Goal: Information Seeking & Learning: Learn about a topic

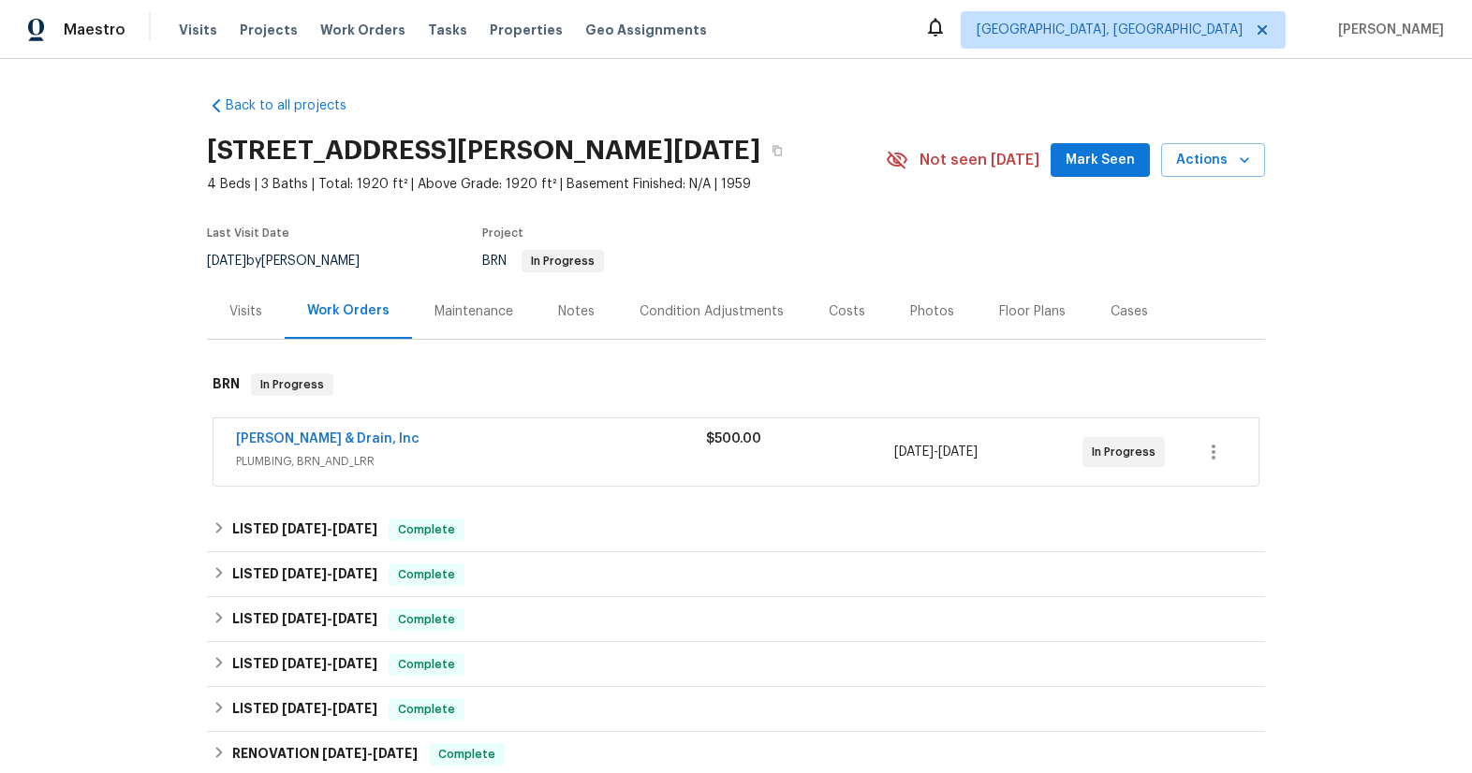
click at [333, 459] on span "PLUMBING, BRN_AND_LRR" at bounding box center [471, 461] width 470 height 19
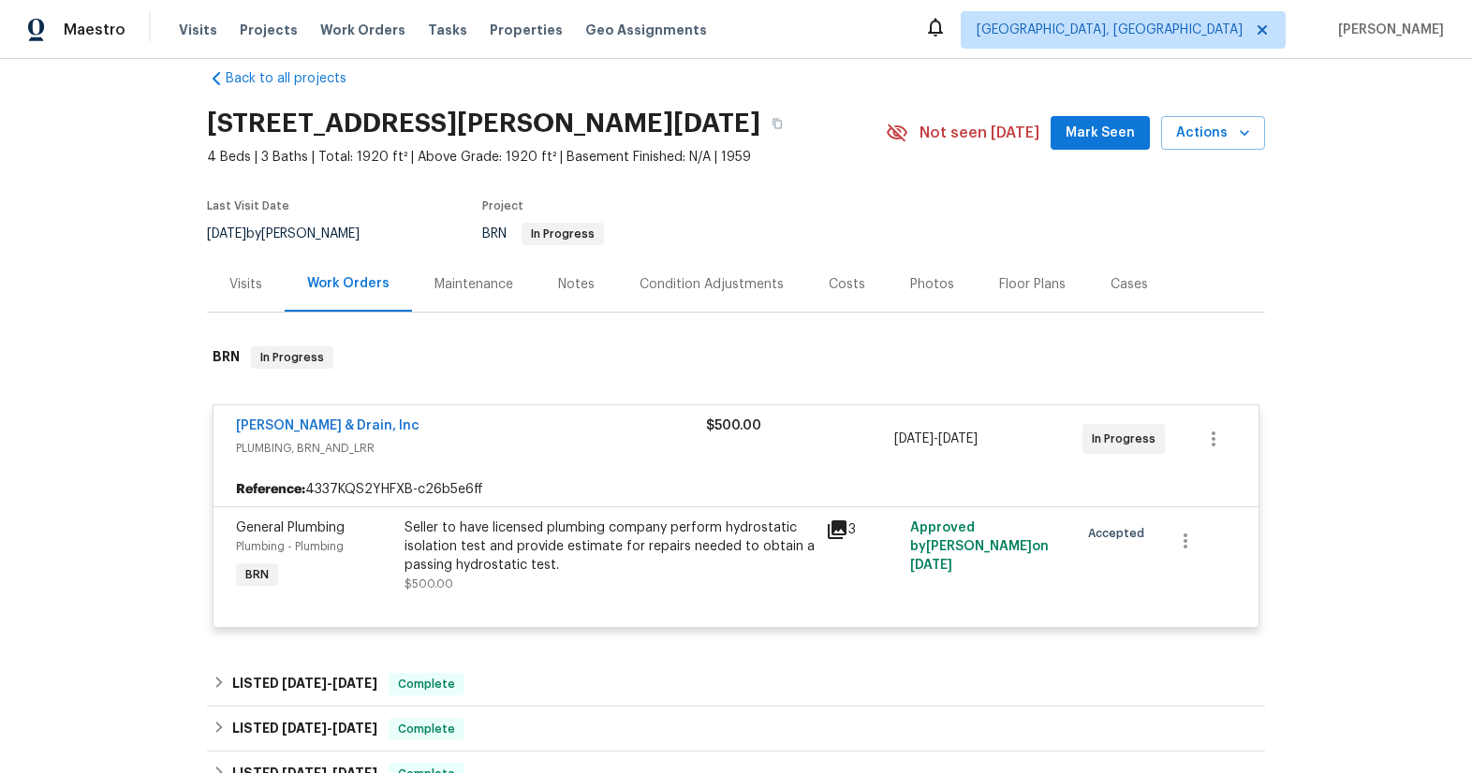
scroll to position [39, 0]
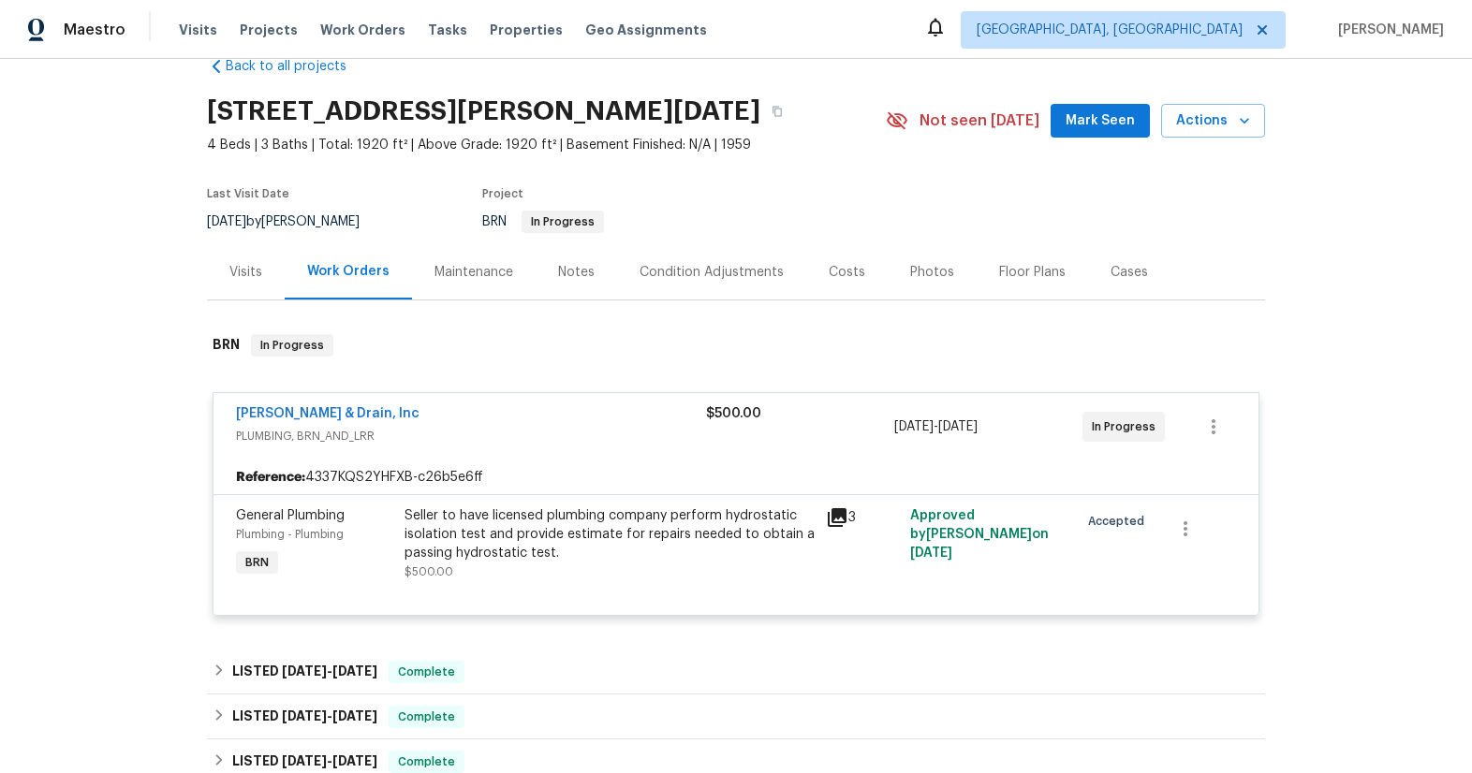
click at [318, 432] on span "PLUMBING, BRN_AND_LRR" at bounding box center [471, 436] width 470 height 19
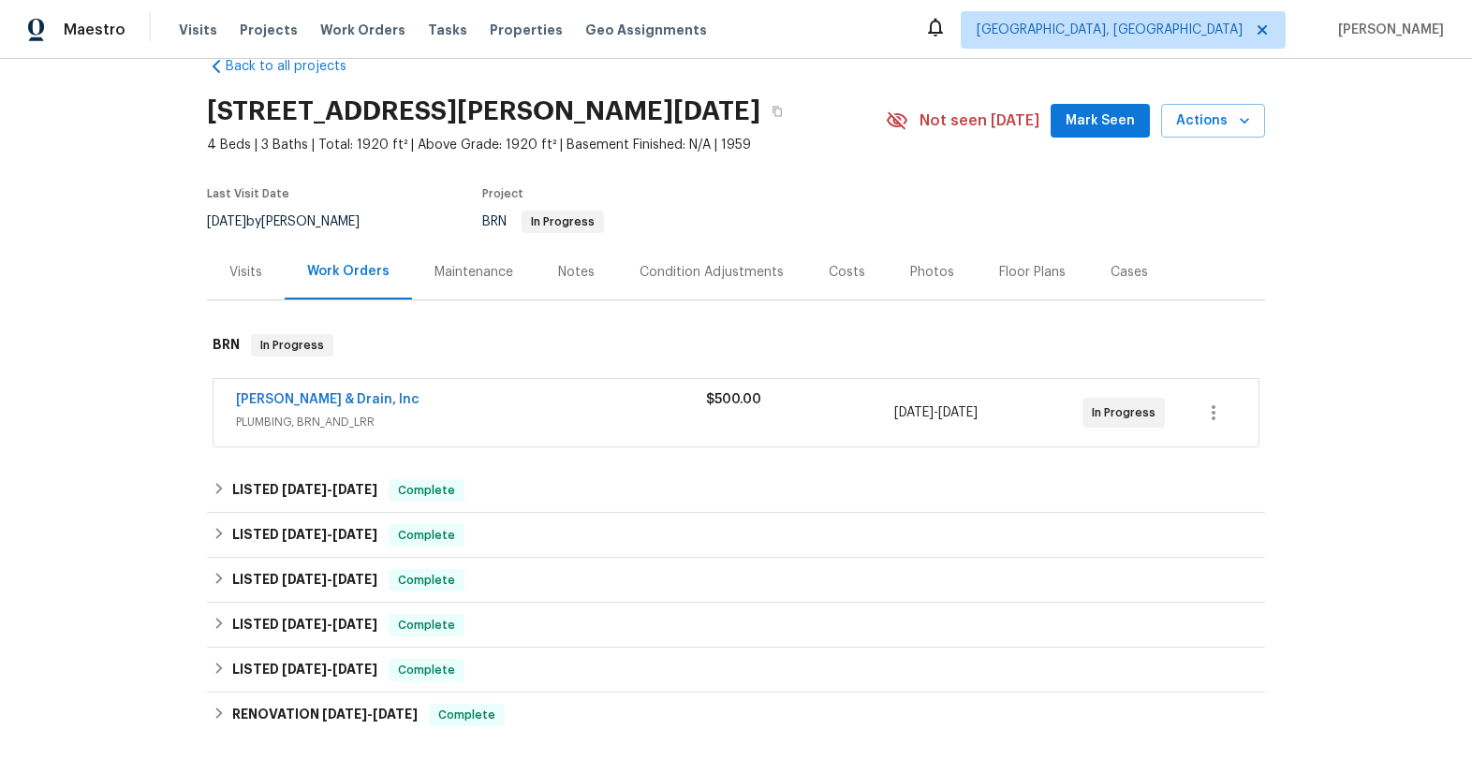
click at [318, 430] on span "PLUMBING, BRN_AND_LRR" at bounding box center [471, 422] width 470 height 19
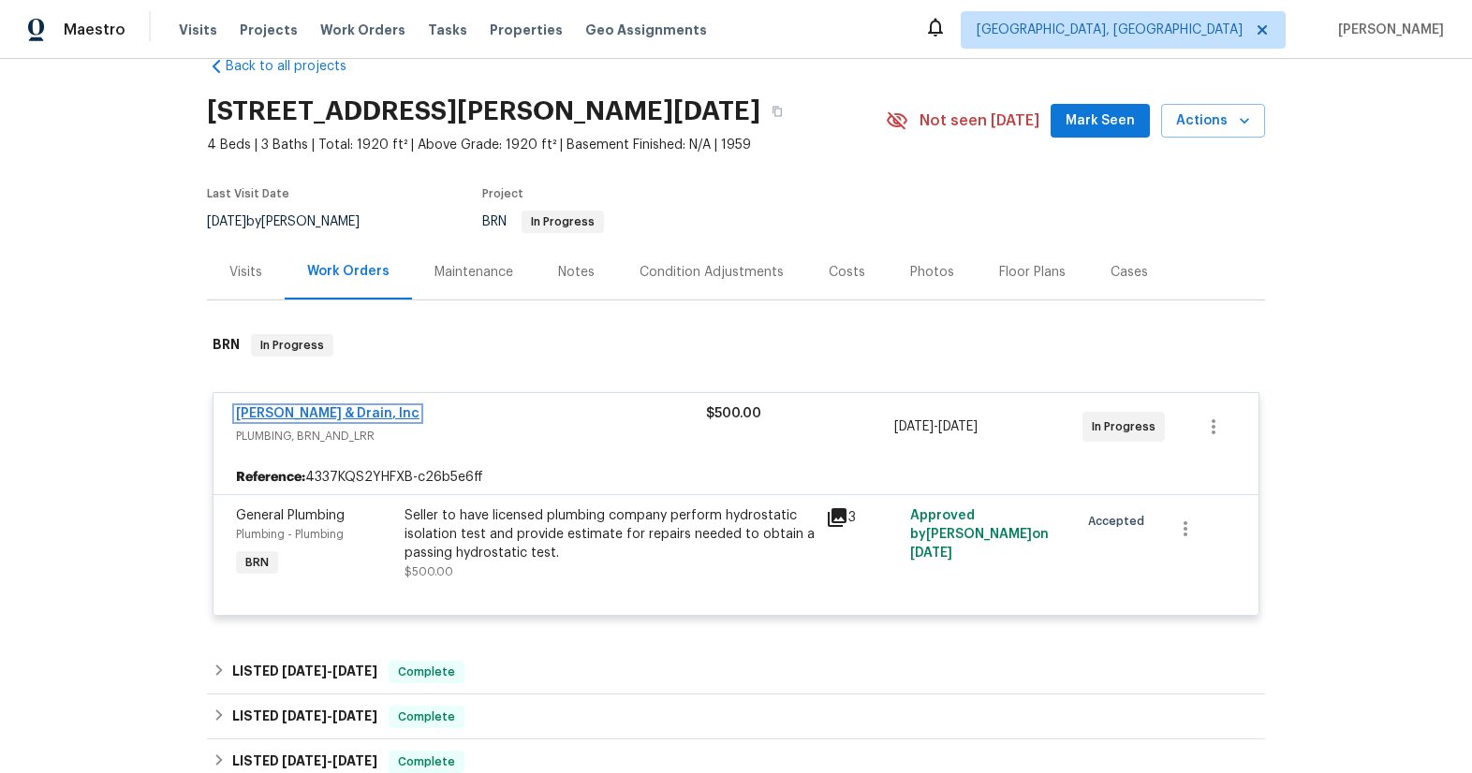
click at [316, 415] on link "Owen Plumbing & Drain, Inc" at bounding box center [327, 413] width 183 height 13
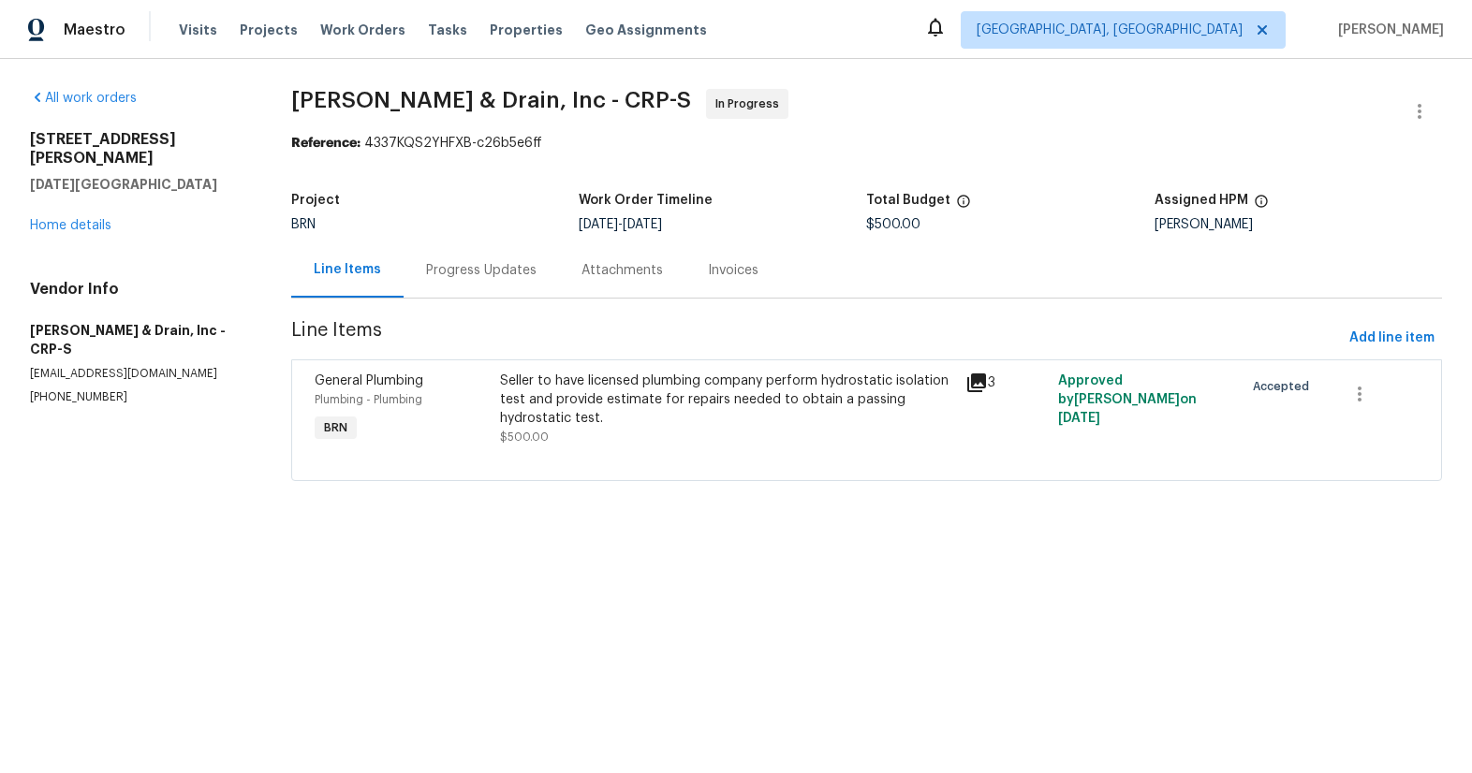
click at [482, 278] on div "Progress Updates" at bounding box center [481, 270] width 110 height 19
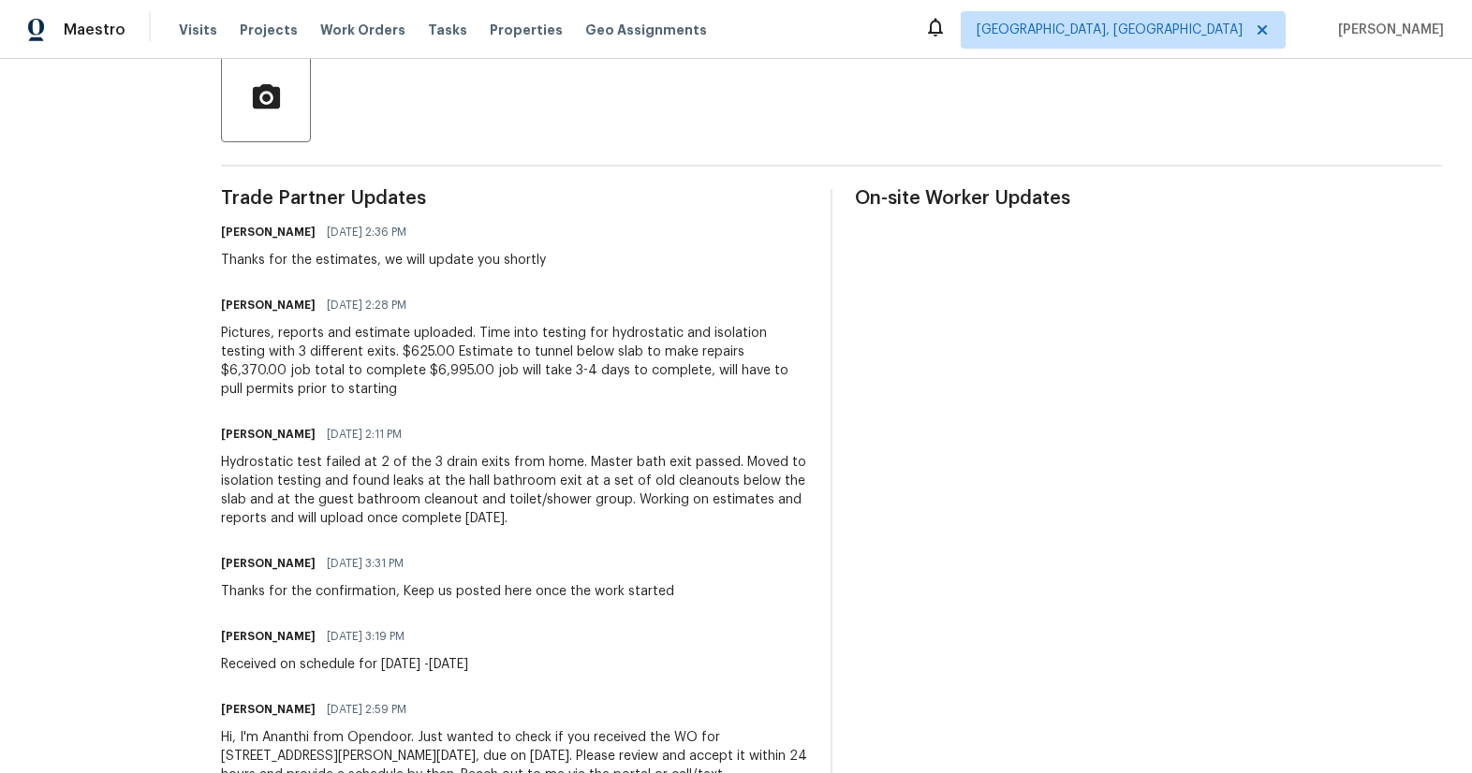
scroll to position [479, 0]
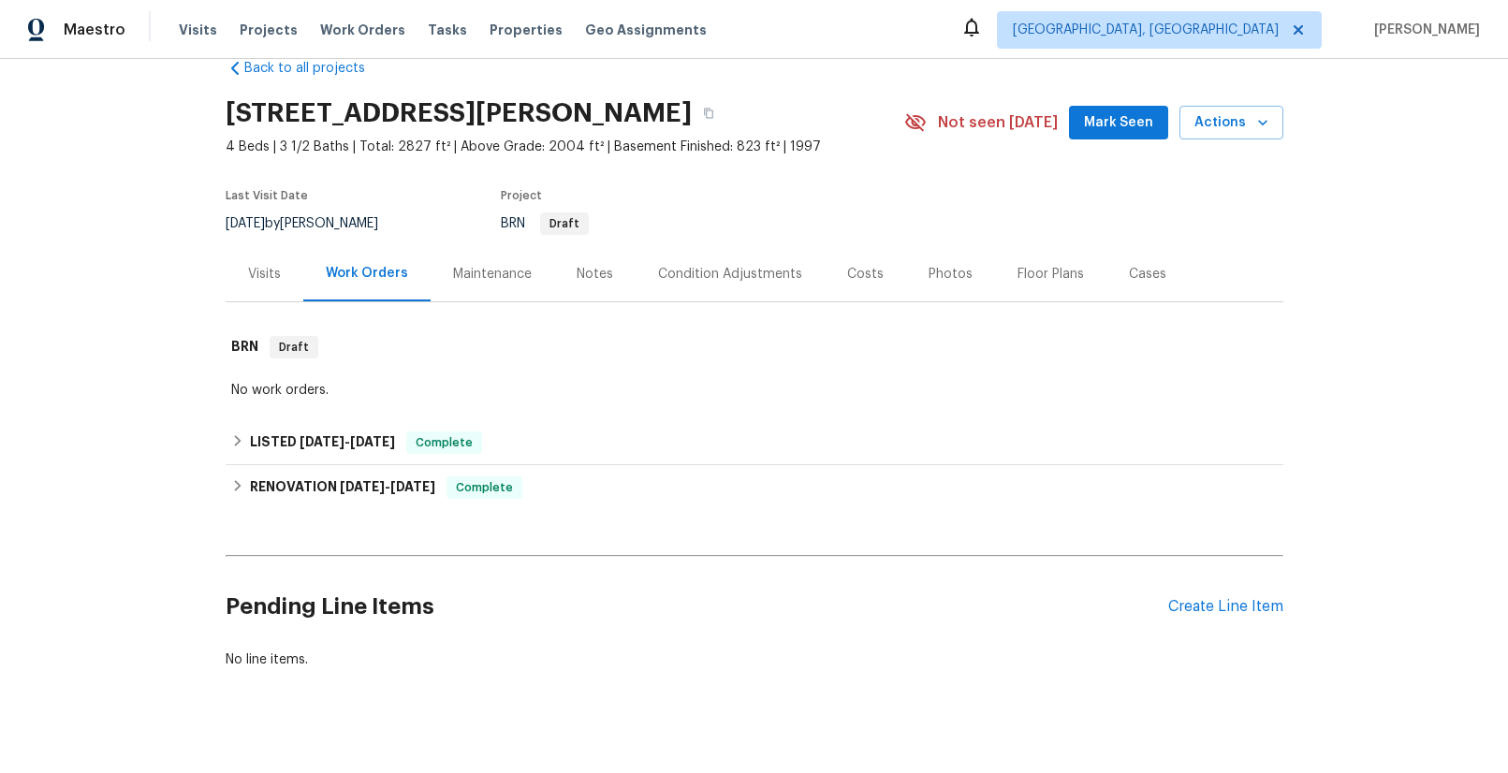
scroll to position [75, 0]
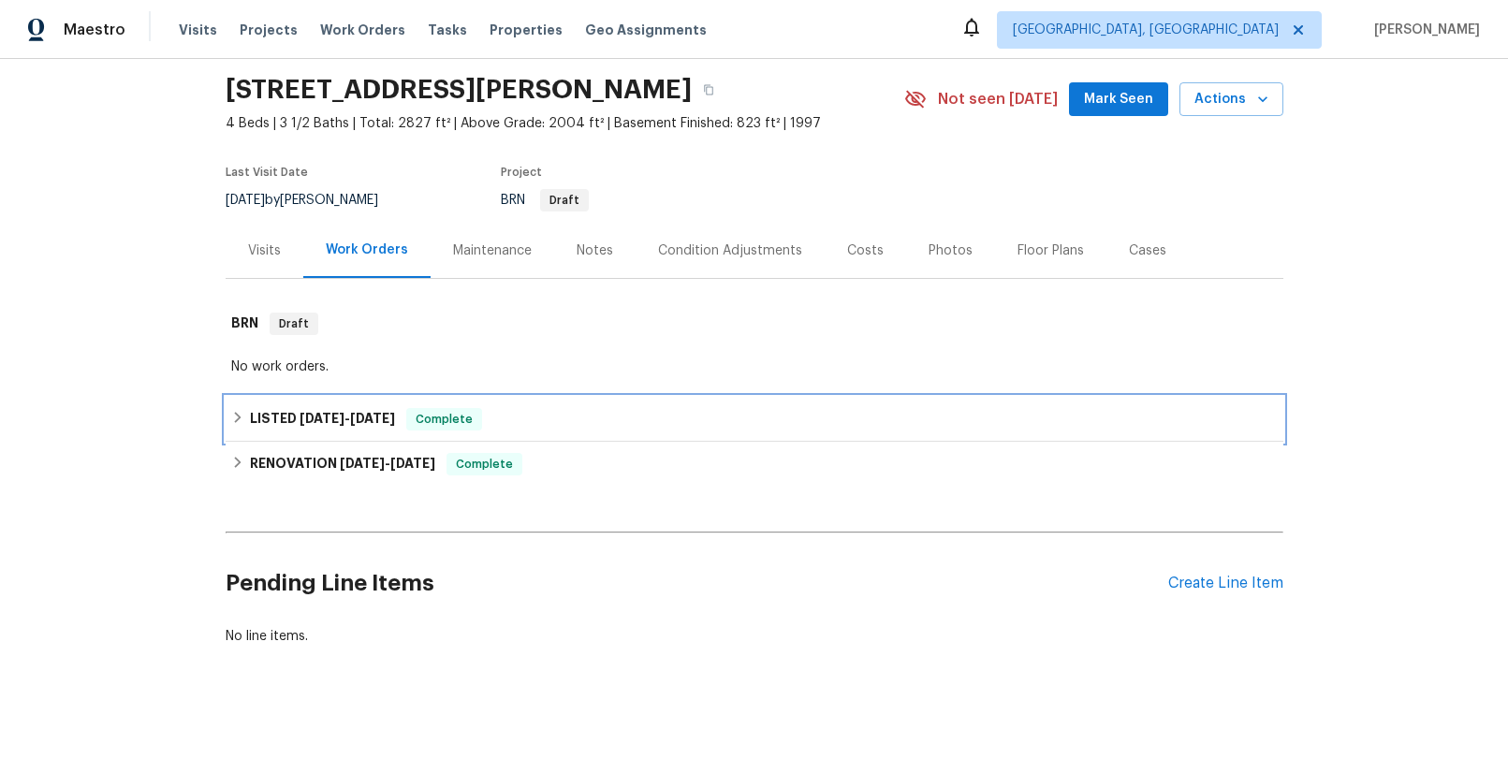
click at [364, 412] on span "[DATE]" at bounding box center [372, 418] width 45 height 13
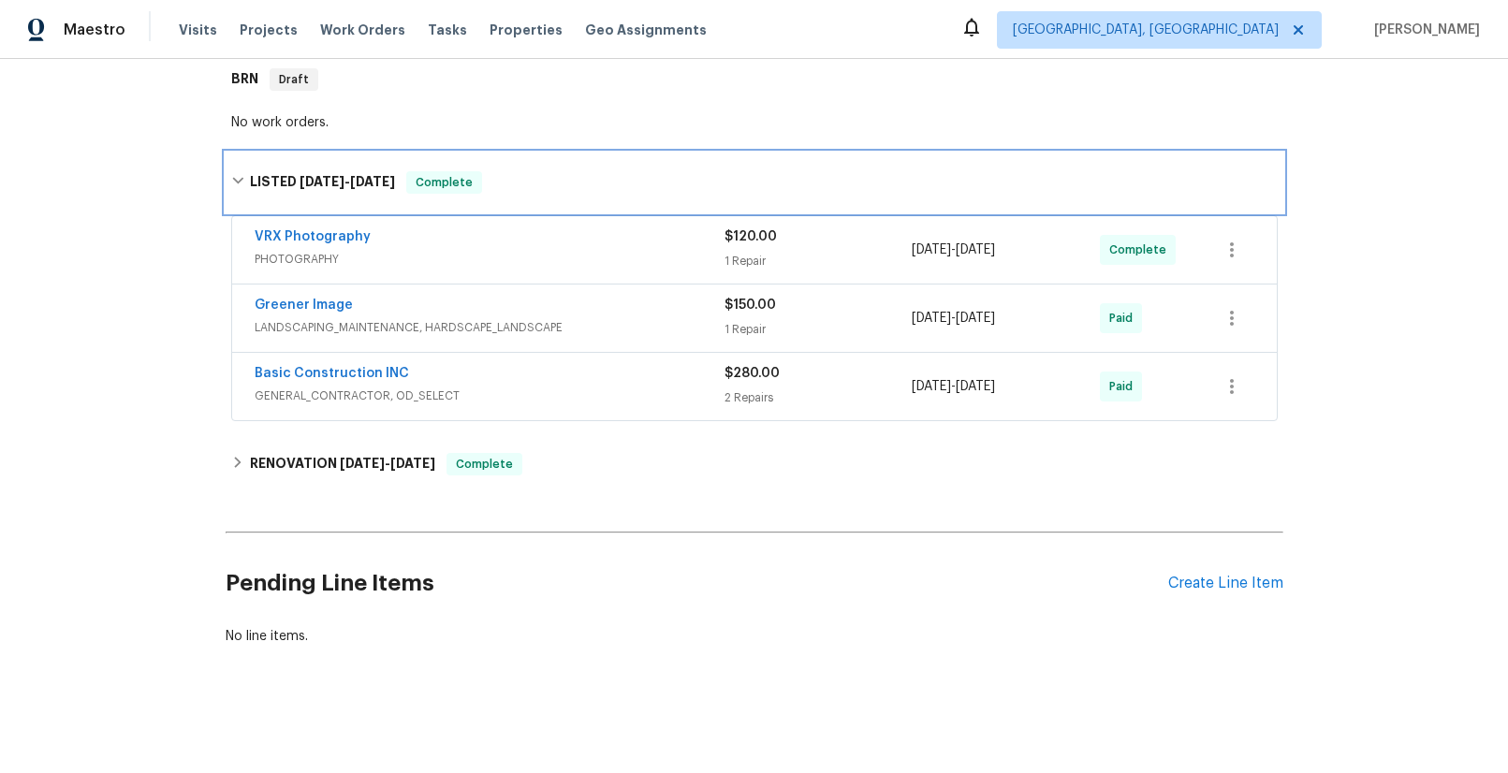
scroll to position [319, 0]
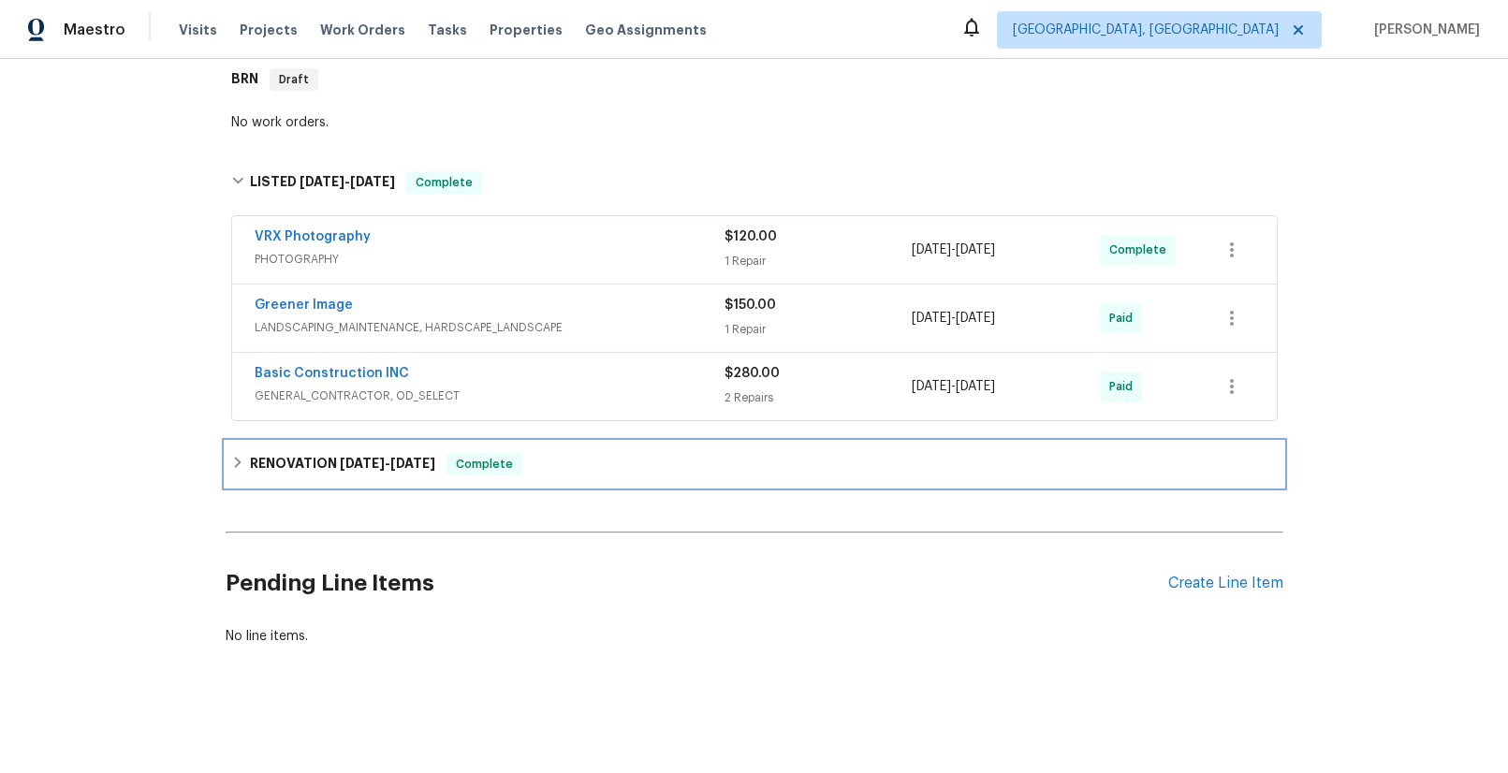
click at [369, 457] on span "[DATE]" at bounding box center [362, 463] width 45 height 13
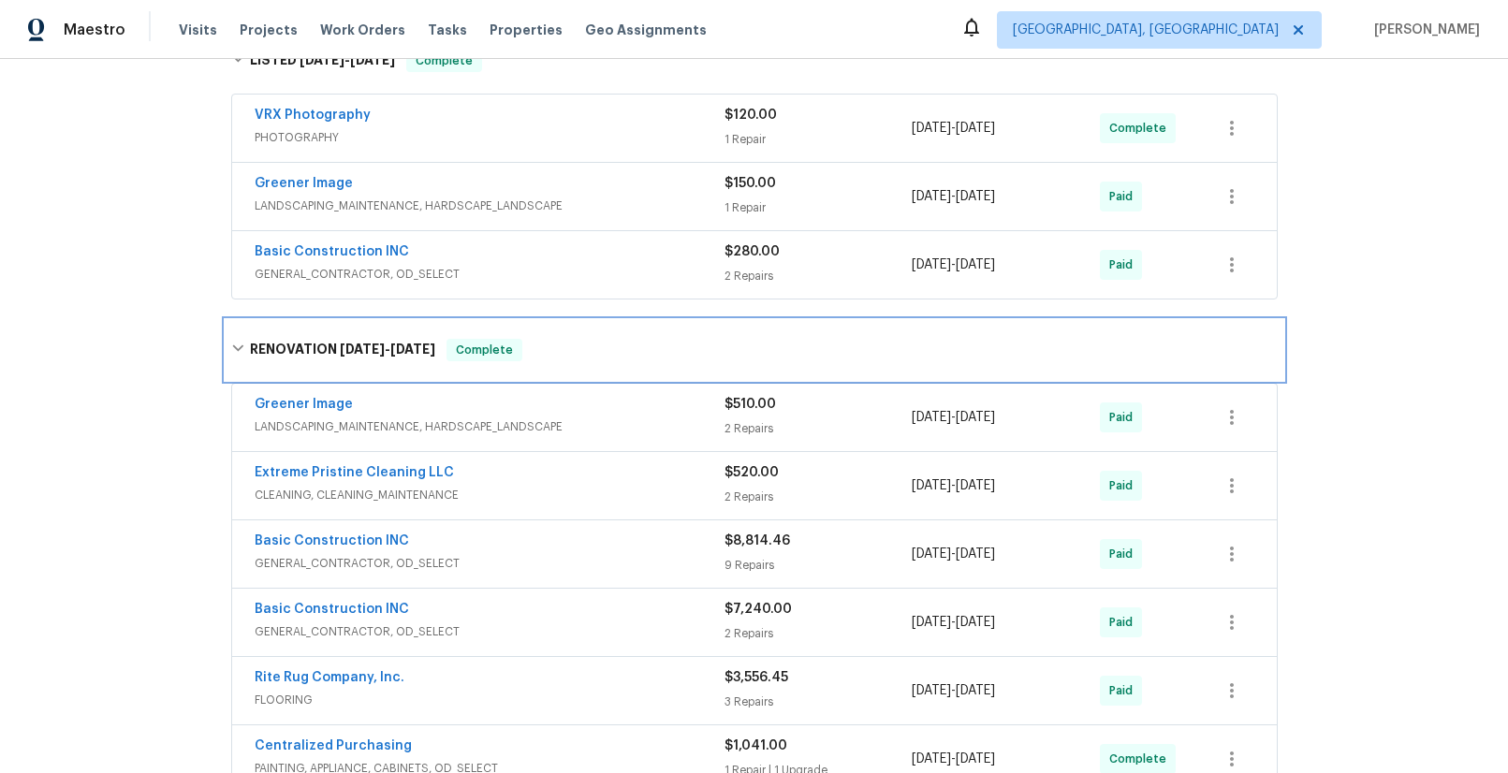
scroll to position [650, 0]
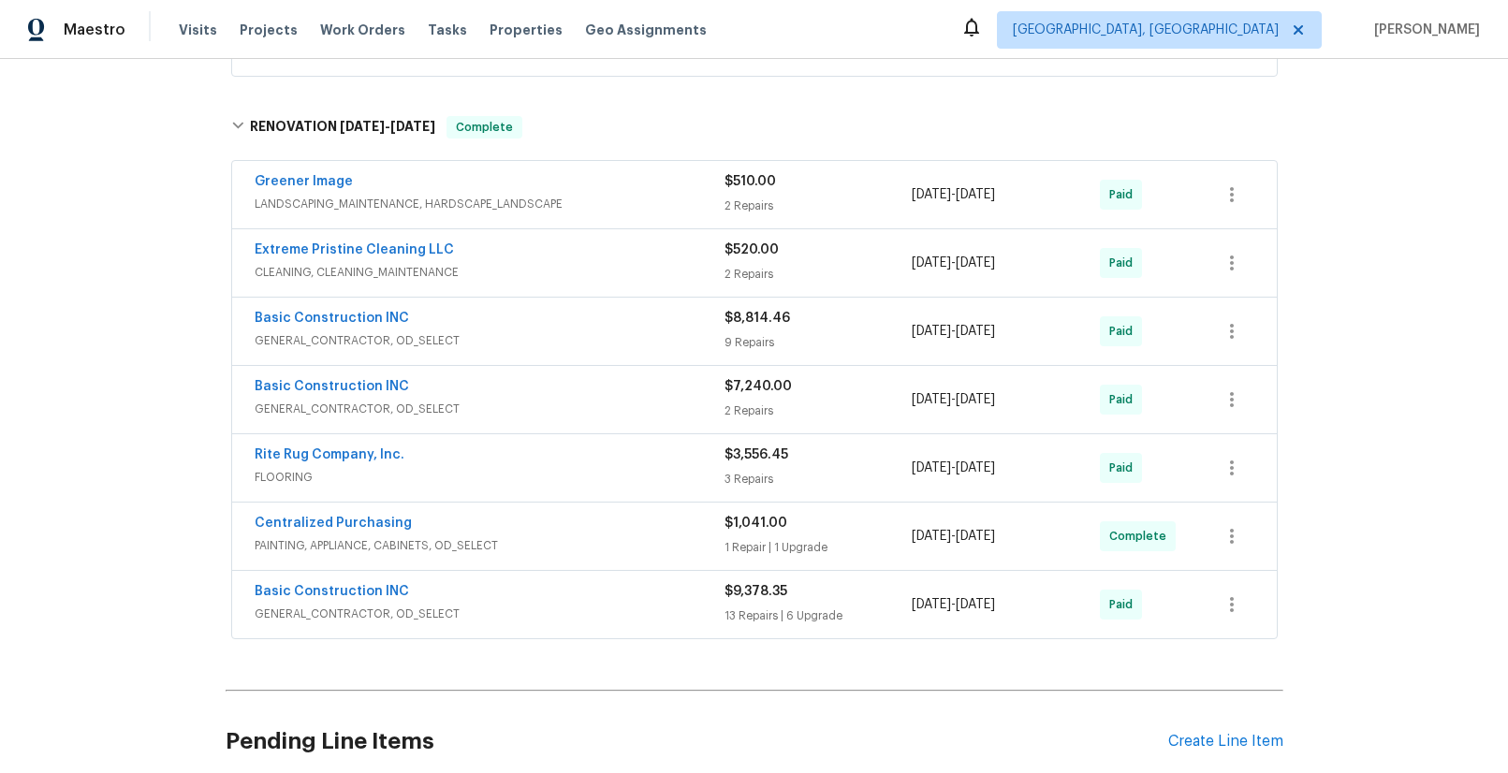
click at [352, 341] on span "GENERAL_CONTRACTOR, OD_SELECT" at bounding box center [490, 340] width 470 height 19
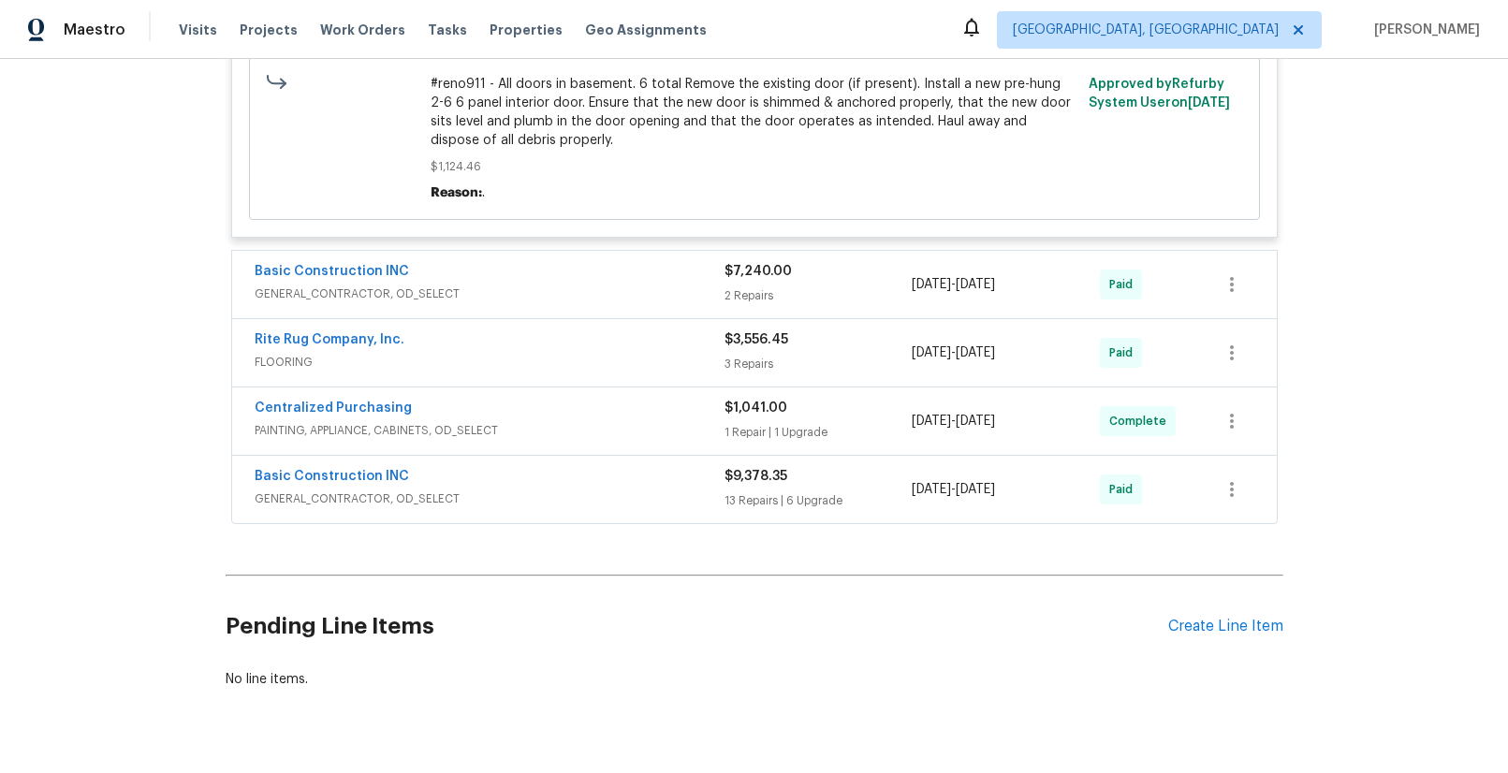
scroll to position [2850, 0]
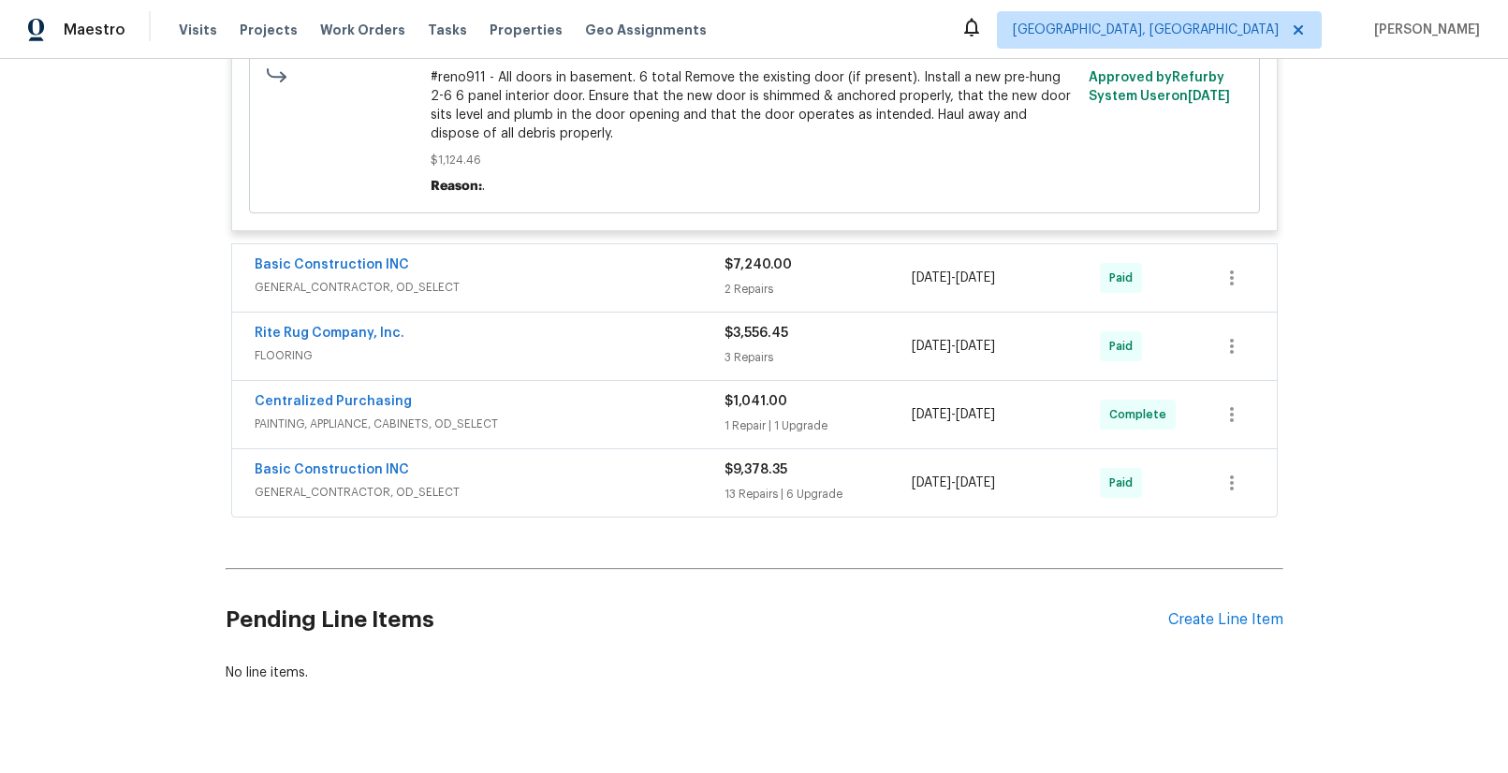
click at [375, 292] on span "GENERAL_CONTRACTOR, OD_SELECT" at bounding box center [490, 287] width 470 height 19
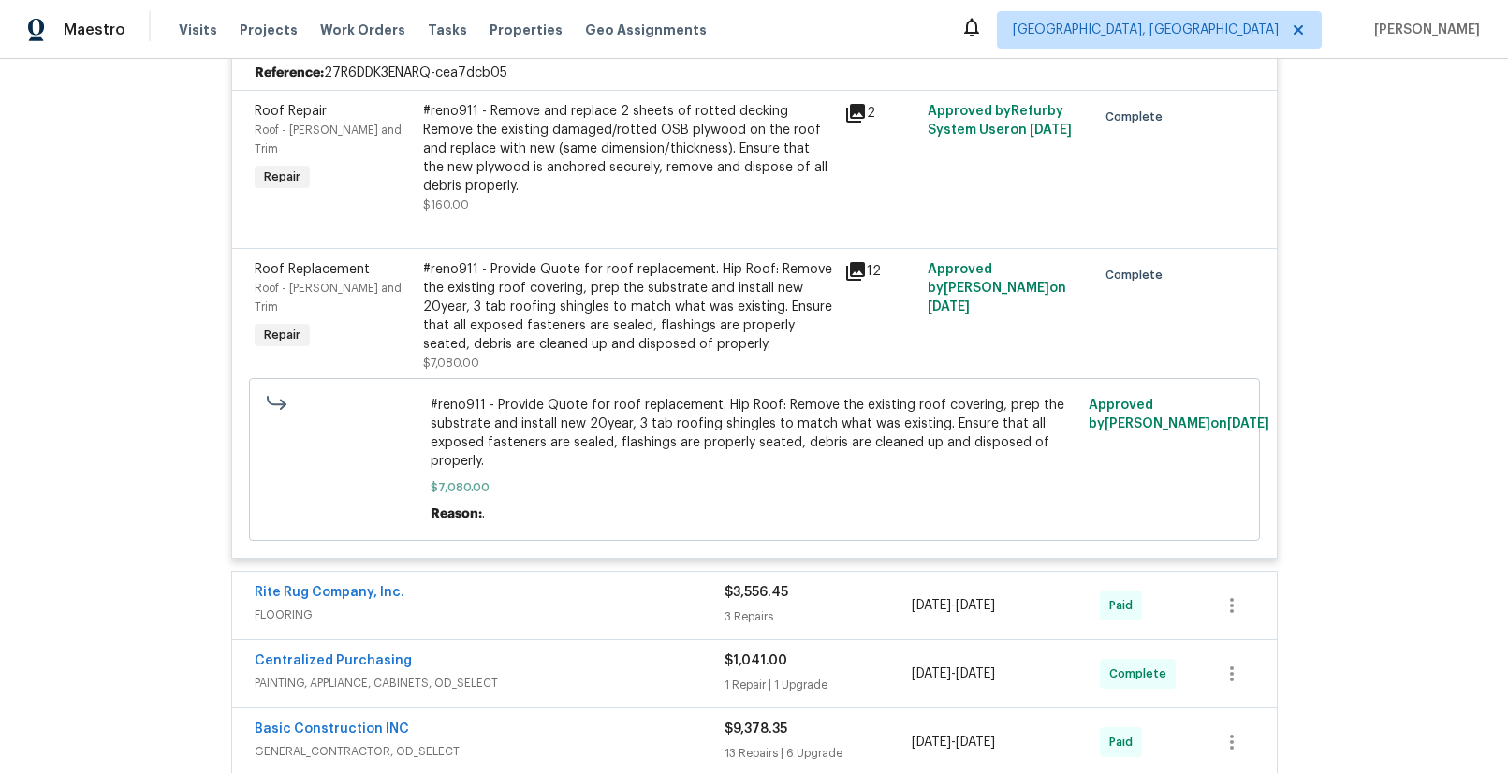
scroll to position [3342, 0]
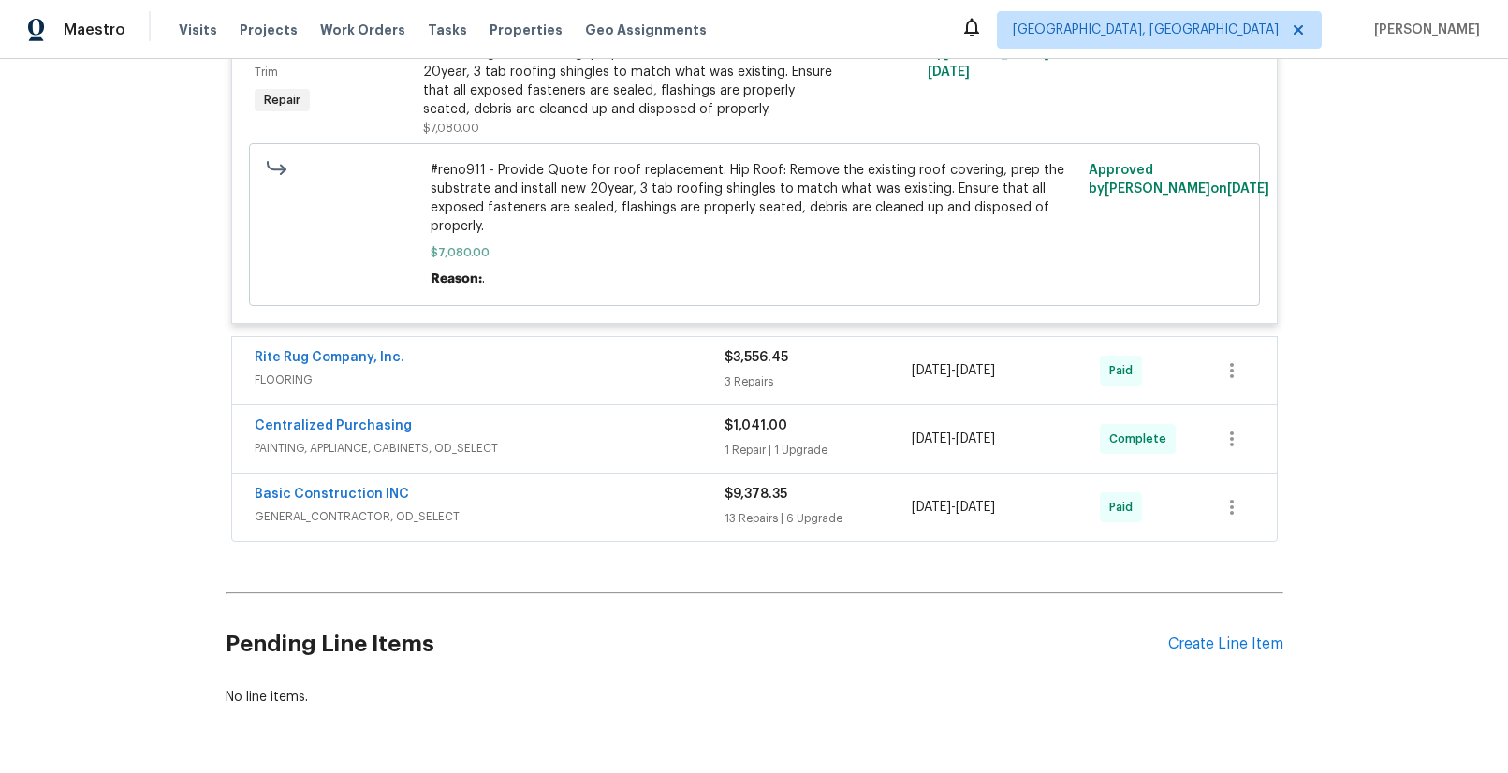
click at [354, 520] on span "GENERAL_CONTRACTOR, OD_SELECT" at bounding box center [490, 516] width 470 height 19
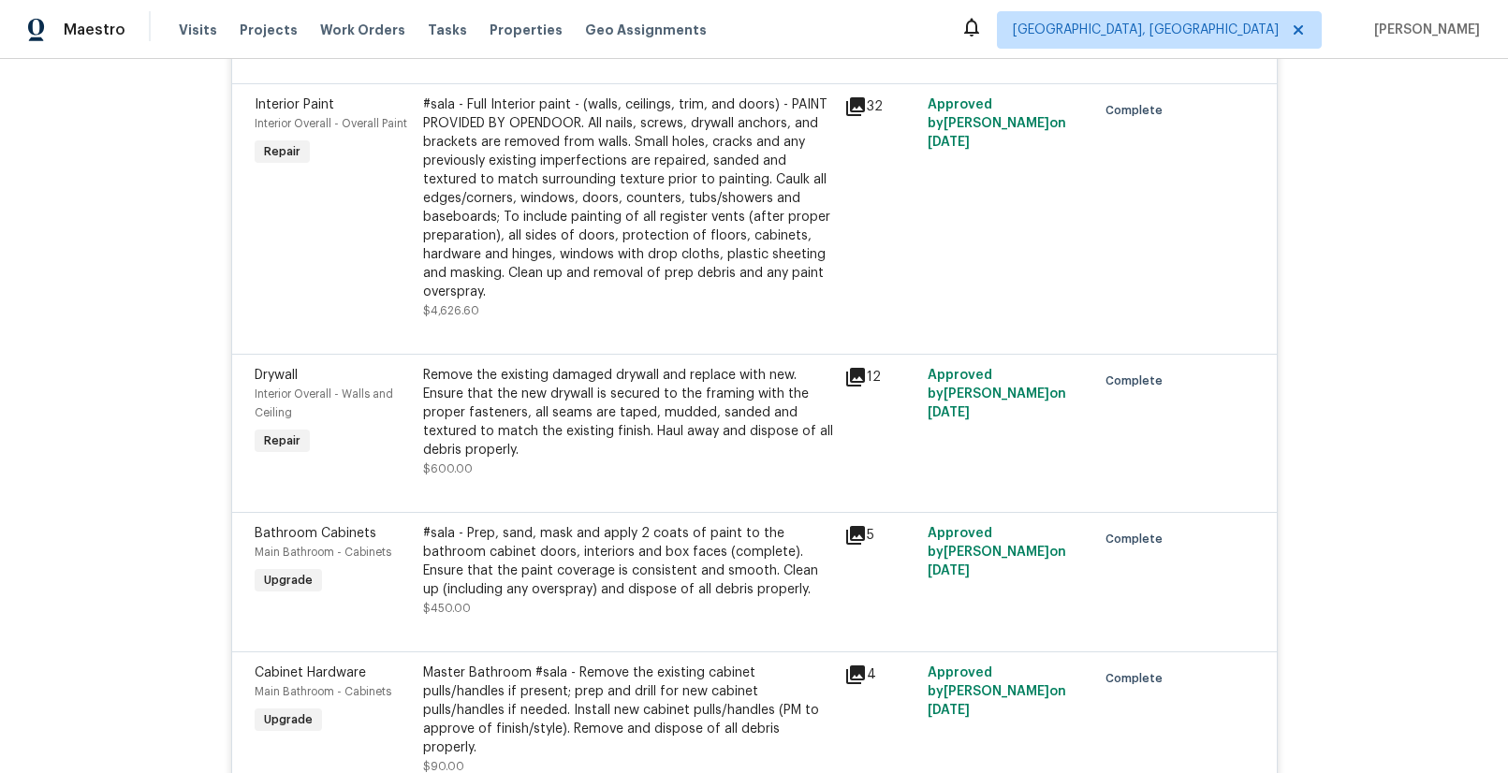
scroll to position [6110, 0]
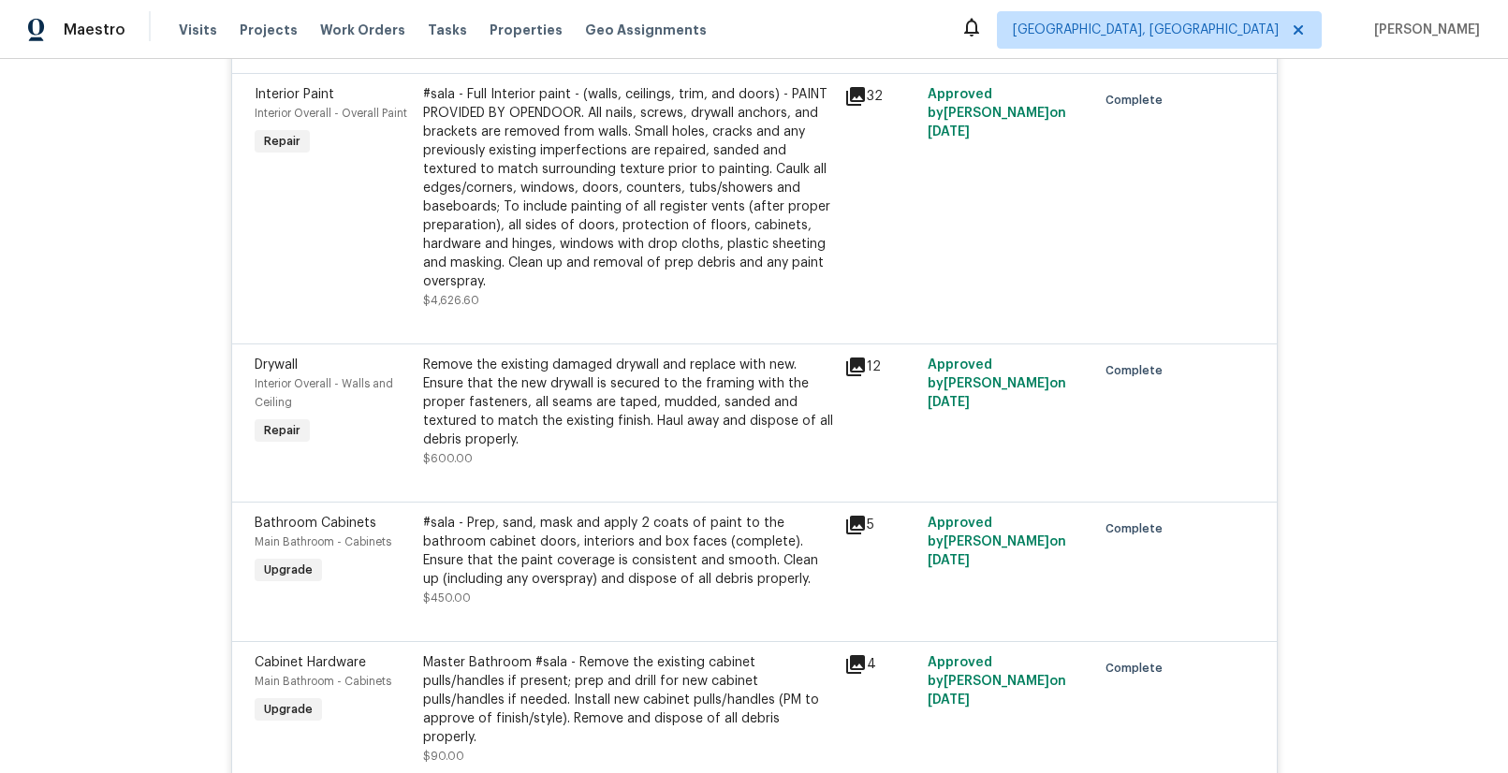
click at [846, 358] on icon at bounding box center [855, 367] width 19 height 19
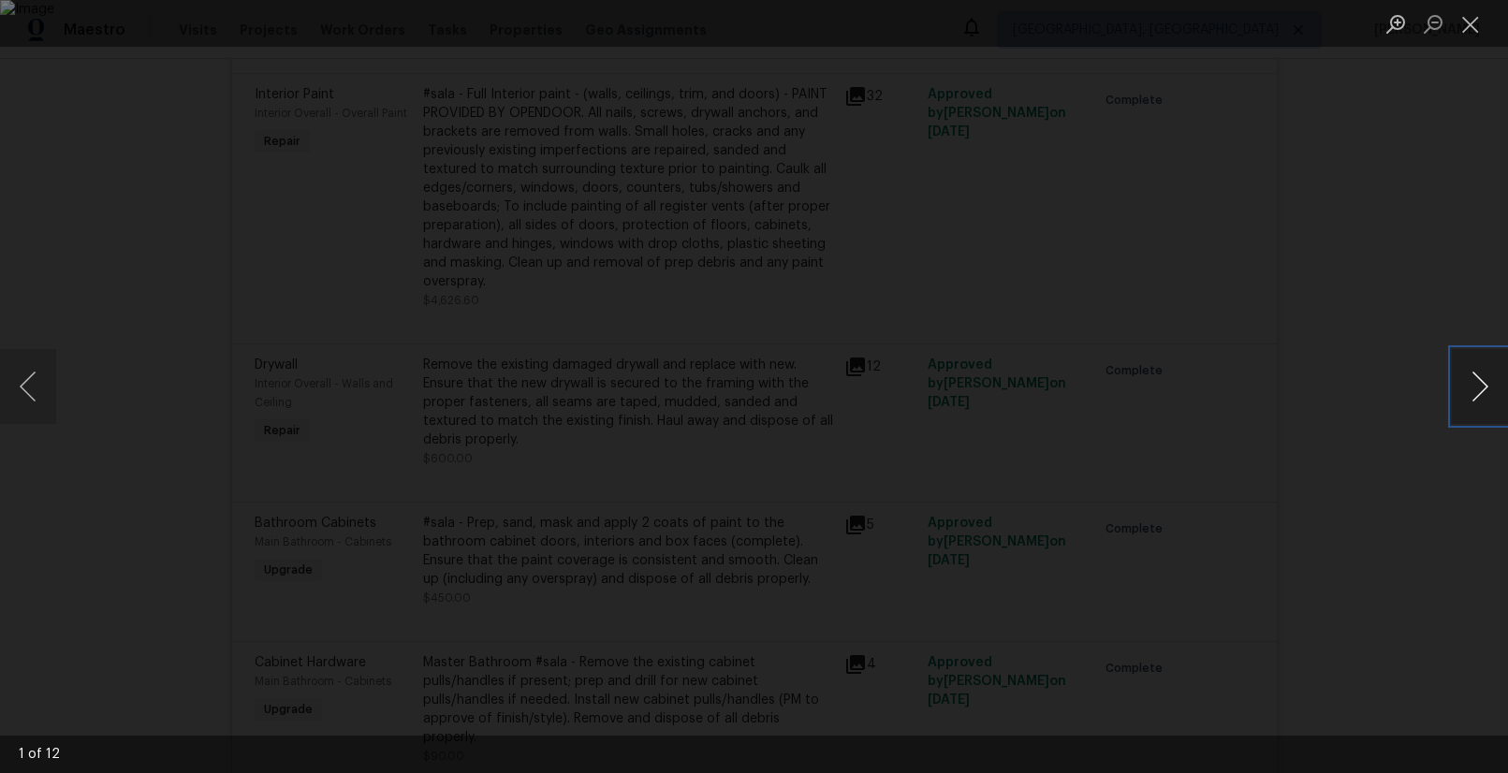
click at [1472, 388] on button "Next image" at bounding box center [1480, 386] width 56 height 75
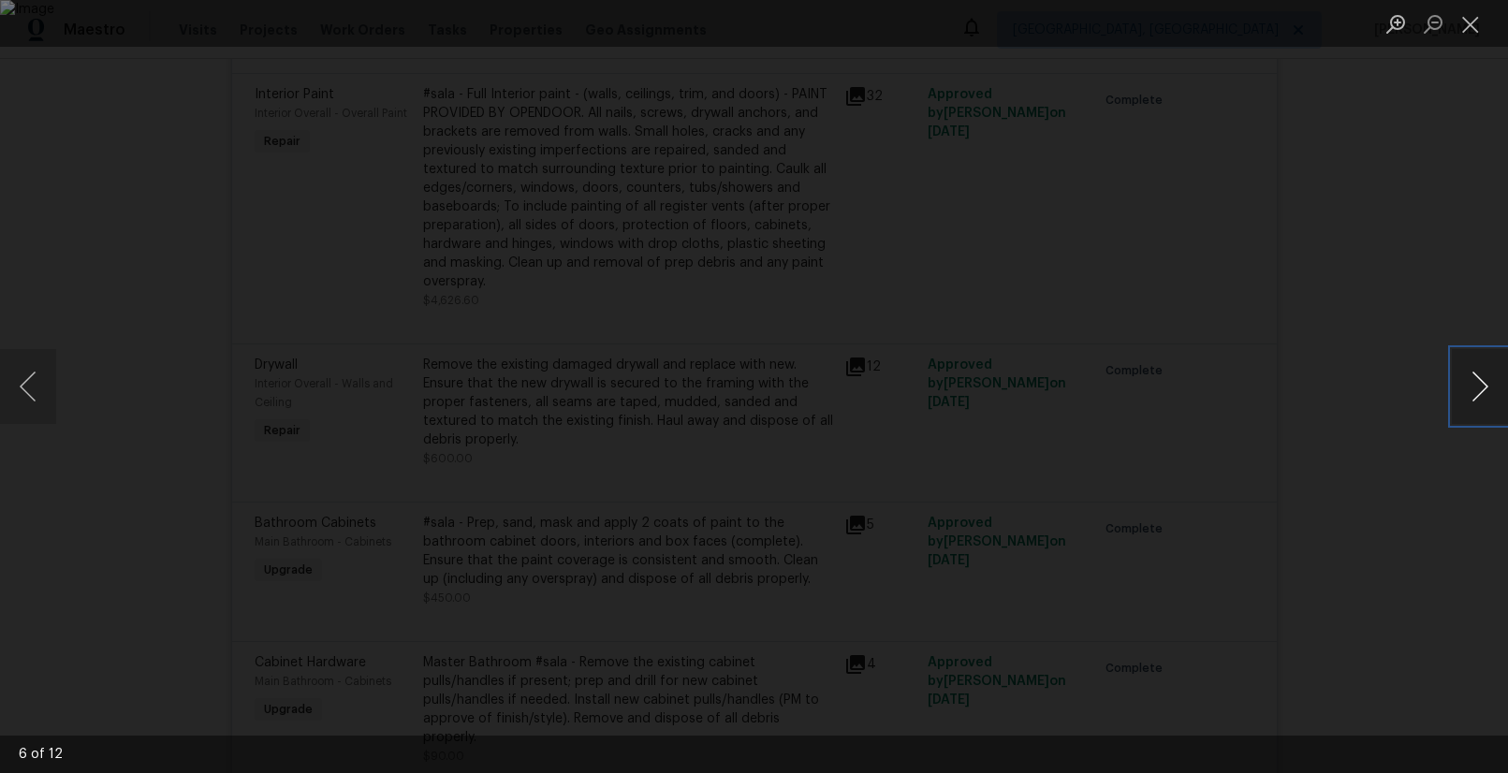
click at [1472, 388] on button "Next image" at bounding box center [1480, 386] width 56 height 75
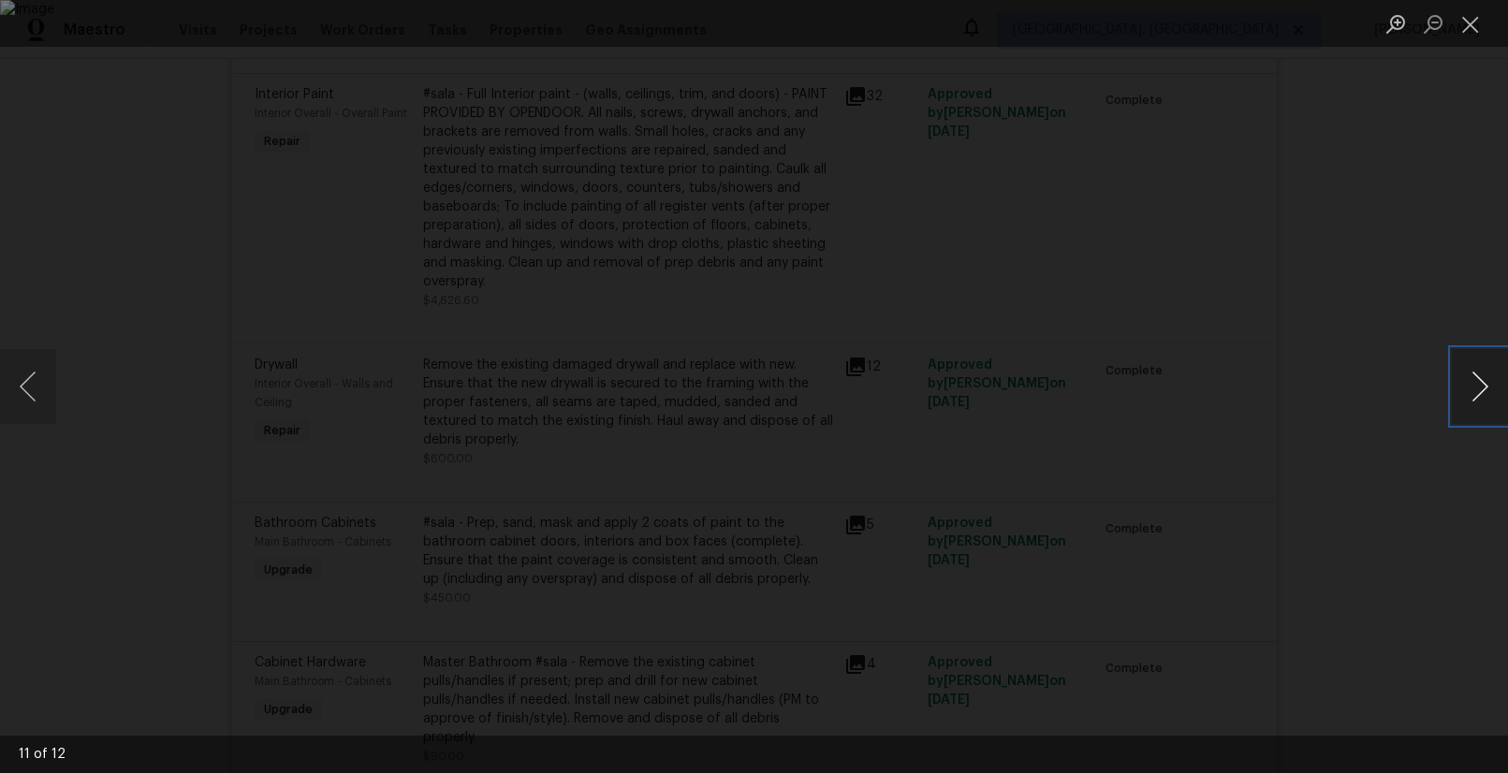
click at [1472, 388] on button "Next image" at bounding box center [1480, 386] width 56 height 75
click at [1489, 382] on button "Next image" at bounding box center [1480, 386] width 56 height 75
click at [1487, 380] on button "Next image" at bounding box center [1480, 386] width 56 height 75
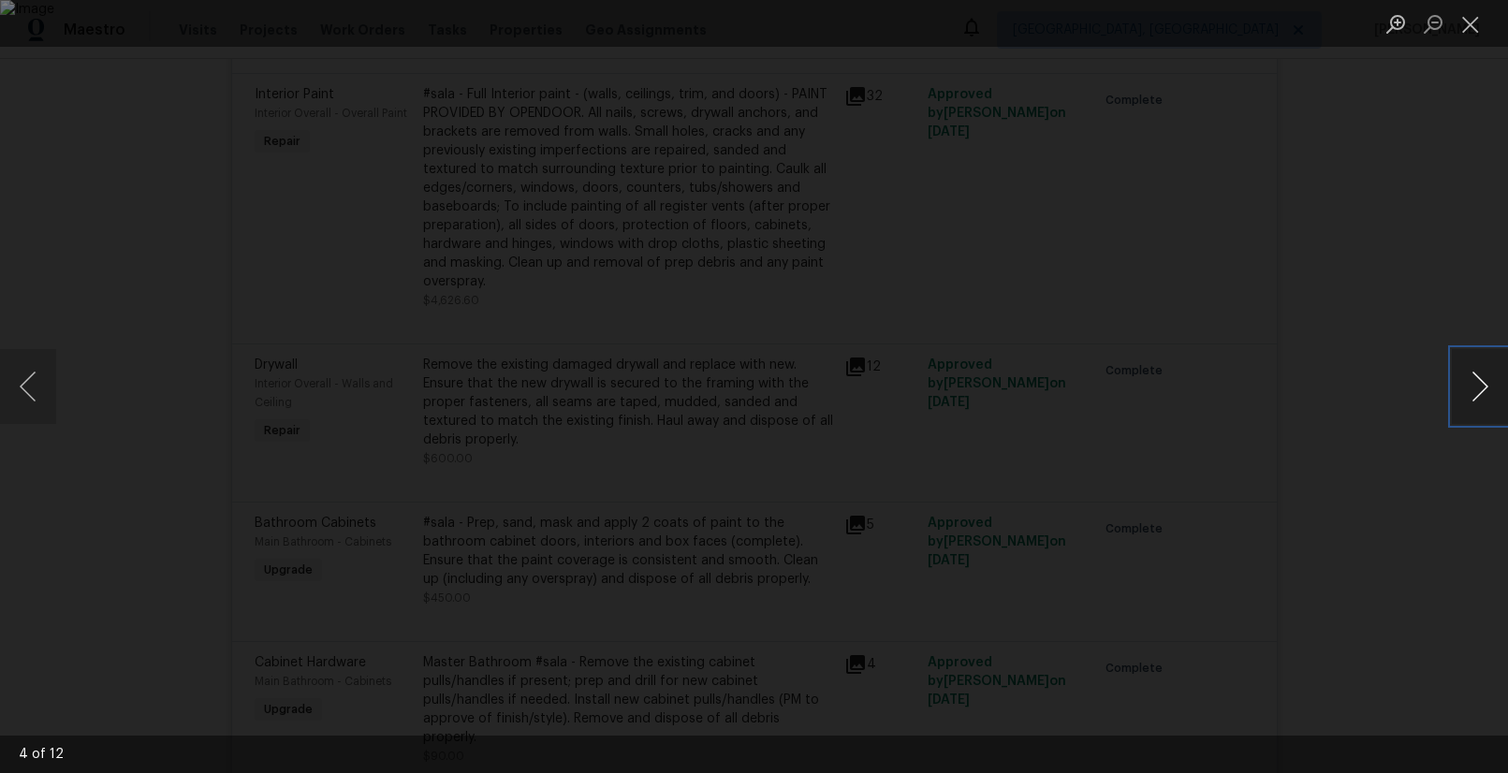
click at [1487, 380] on button "Next image" at bounding box center [1480, 386] width 56 height 75
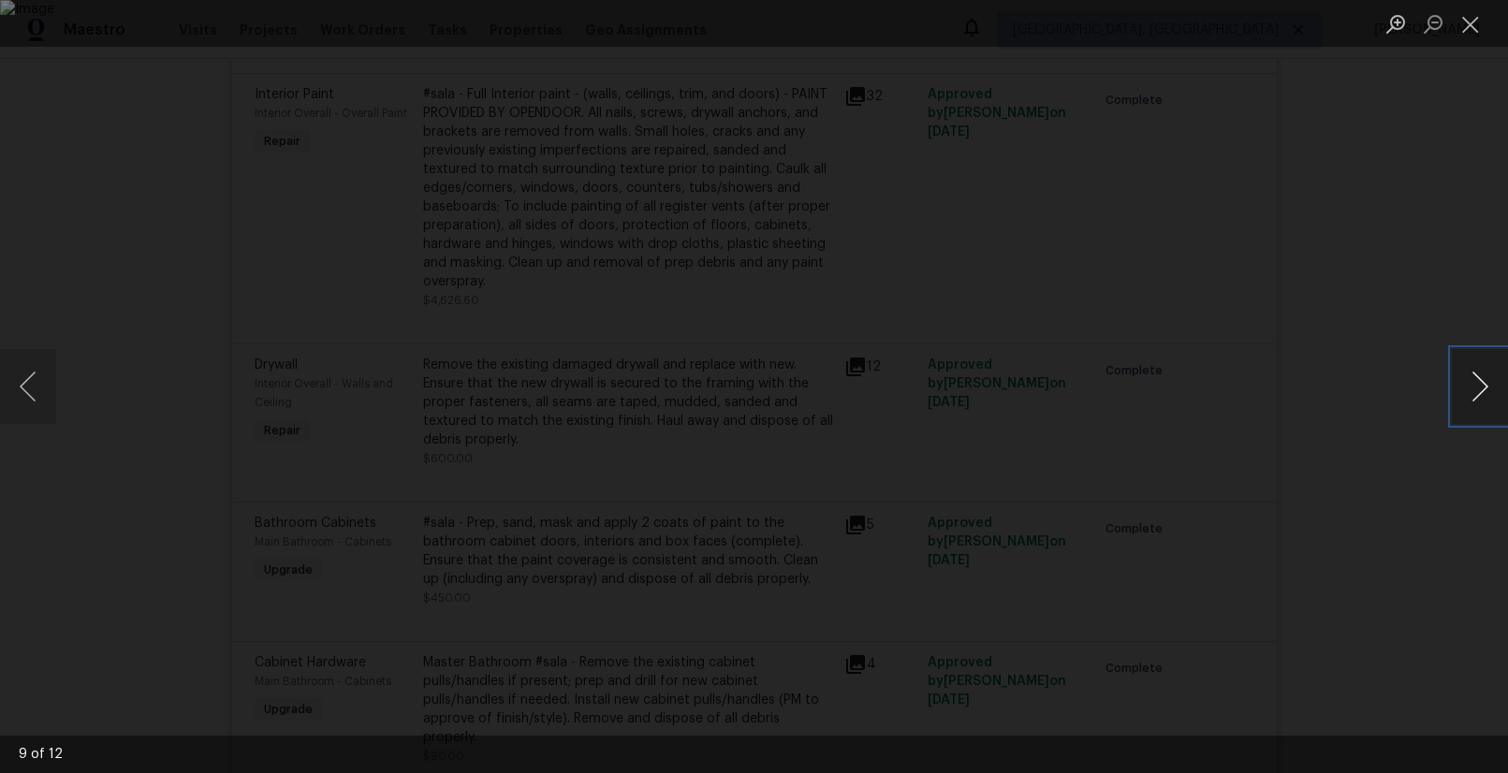
click at [1487, 380] on button "Next image" at bounding box center [1480, 386] width 56 height 75
